Goal: Task Accomplishment & Management: Use online tool/utility

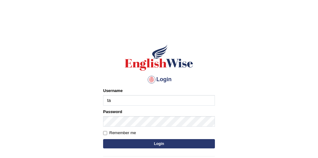
type input "Tandinchoden"
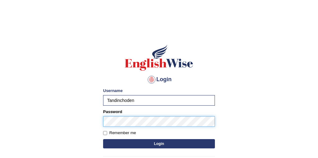
click at [103, 139] on button "Login" at bounding box center [159, 143] width 112 height 9
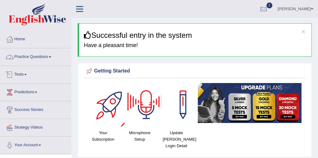
click at [44, 60] on link "Practice Questions" at bounding box center [35, 56] width 71 height 16
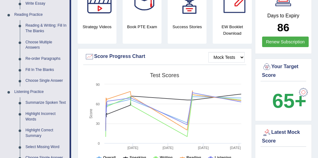
scroll to position [181, 0]
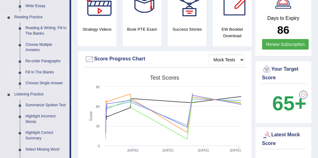
click at [35, 75] on link "Fill In The Blanks" at bounding box center [46, 72] width 47 height 11
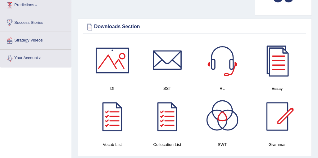
scroll to position [373, 0]
